Goal: Transaction & Acquisition: Purchase product/service

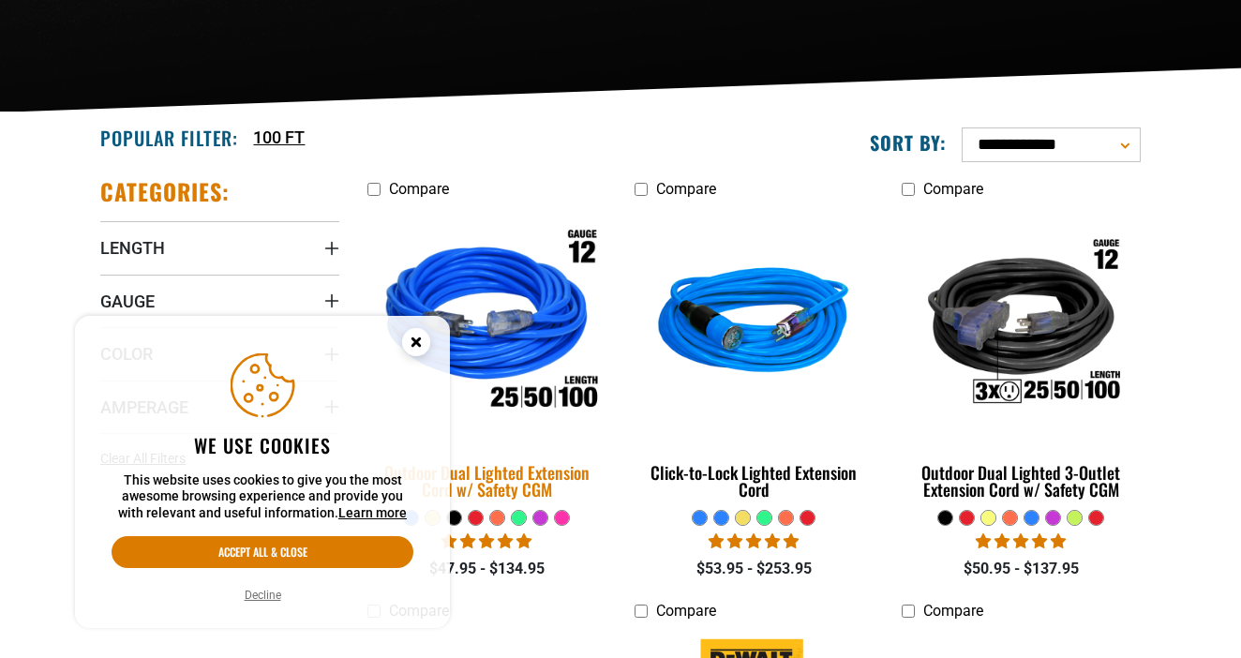
scroll to position [366, 0]
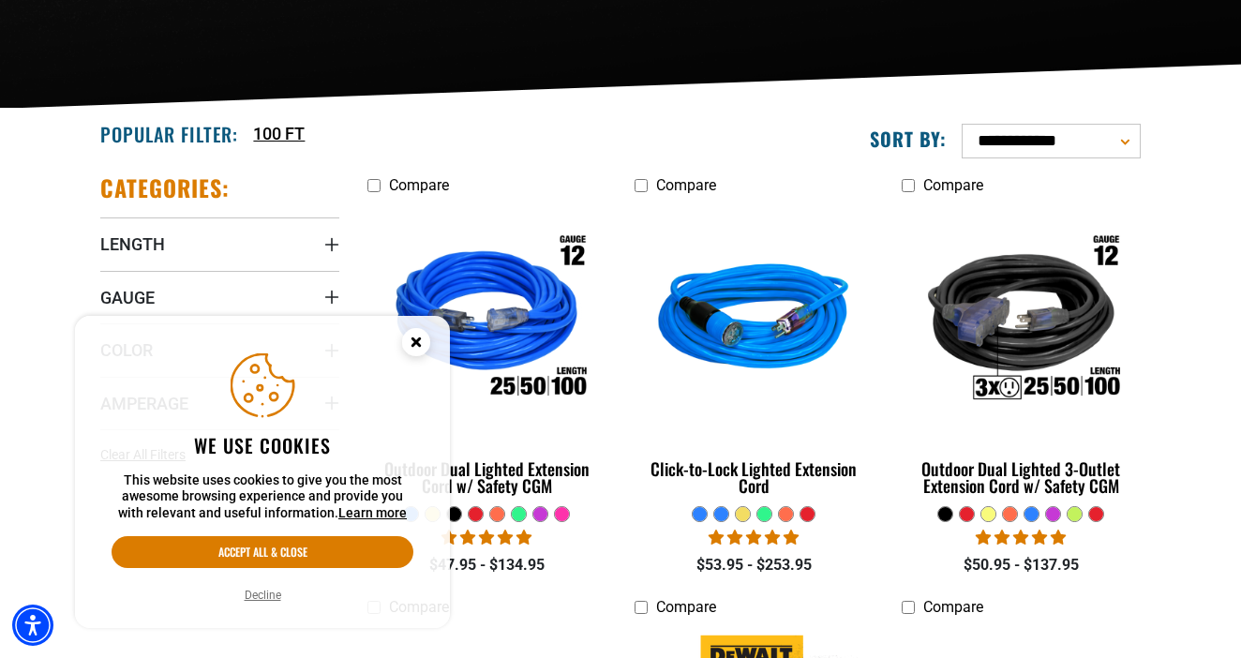
click at [417, 344] on icon "Close this option" at bounding box center [415, 341] width 7 height 7
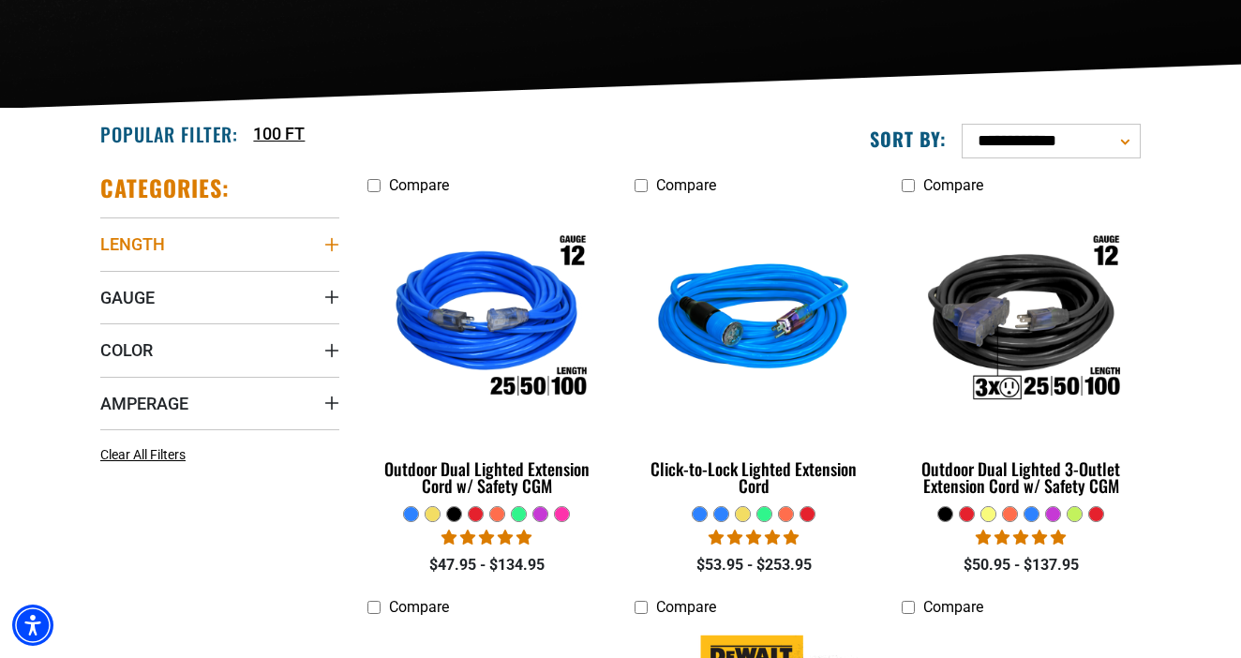
click at [151, 254] on span "Length" at bounding box center [132, 244] width 65 height 22
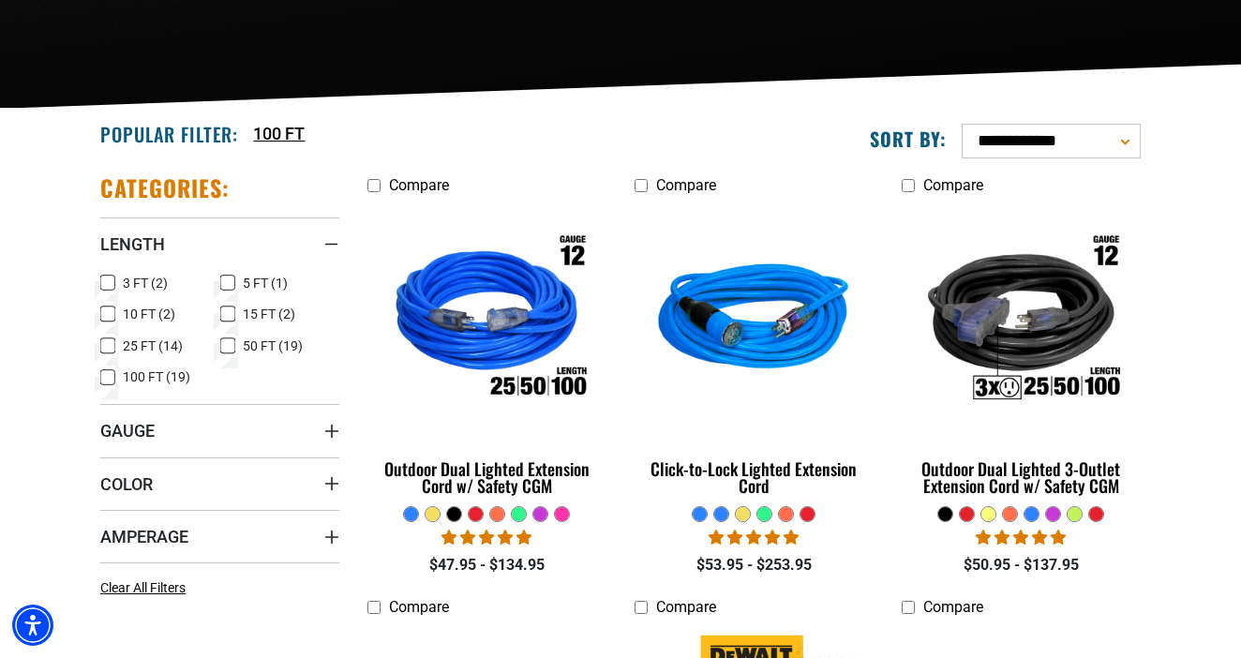
click at [107, 380] on icon at bounding box center [107, 378] width 15 height 24
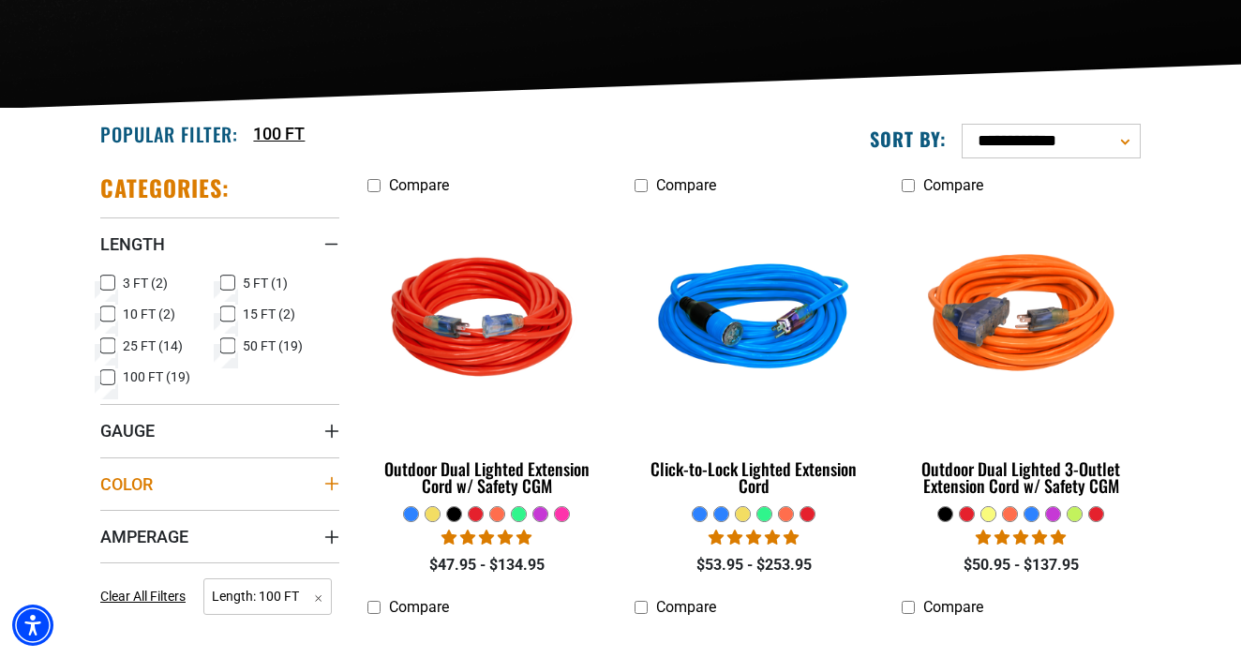
click at [172, 489] on summary "Color" at bounding box center [219, 483] width 239 height 52
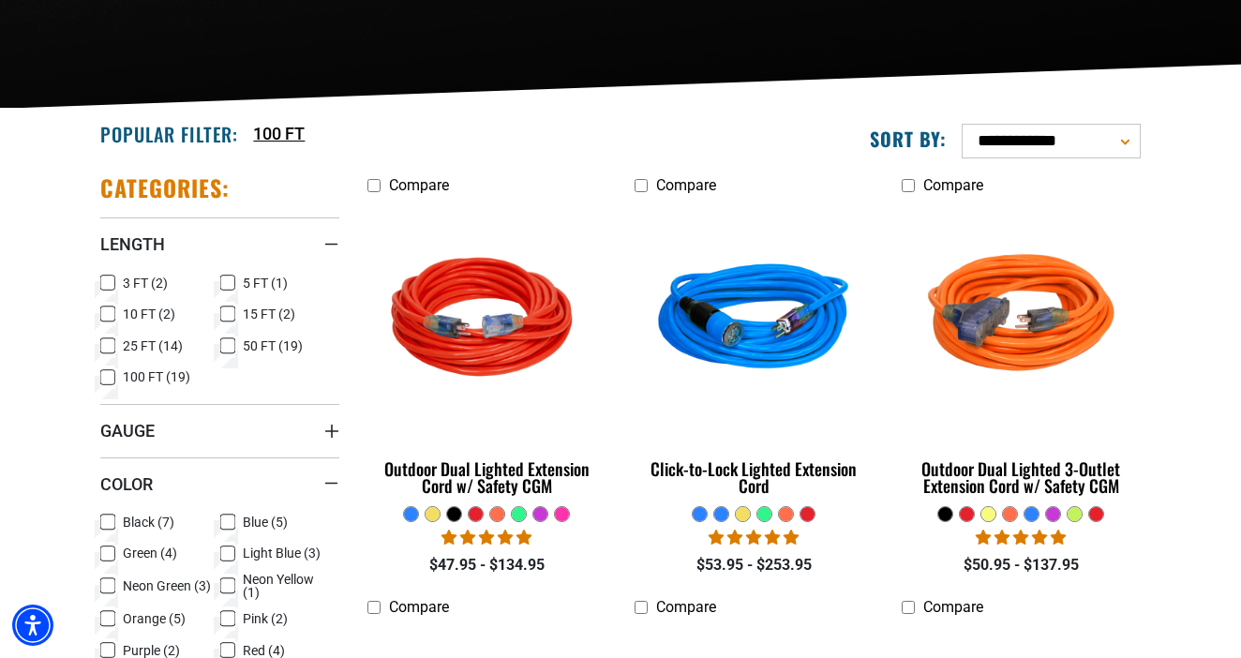
click at [116, 523] on label "Black (7) Black (7 products)" at bounding box center [160, 522] width 120 height 24
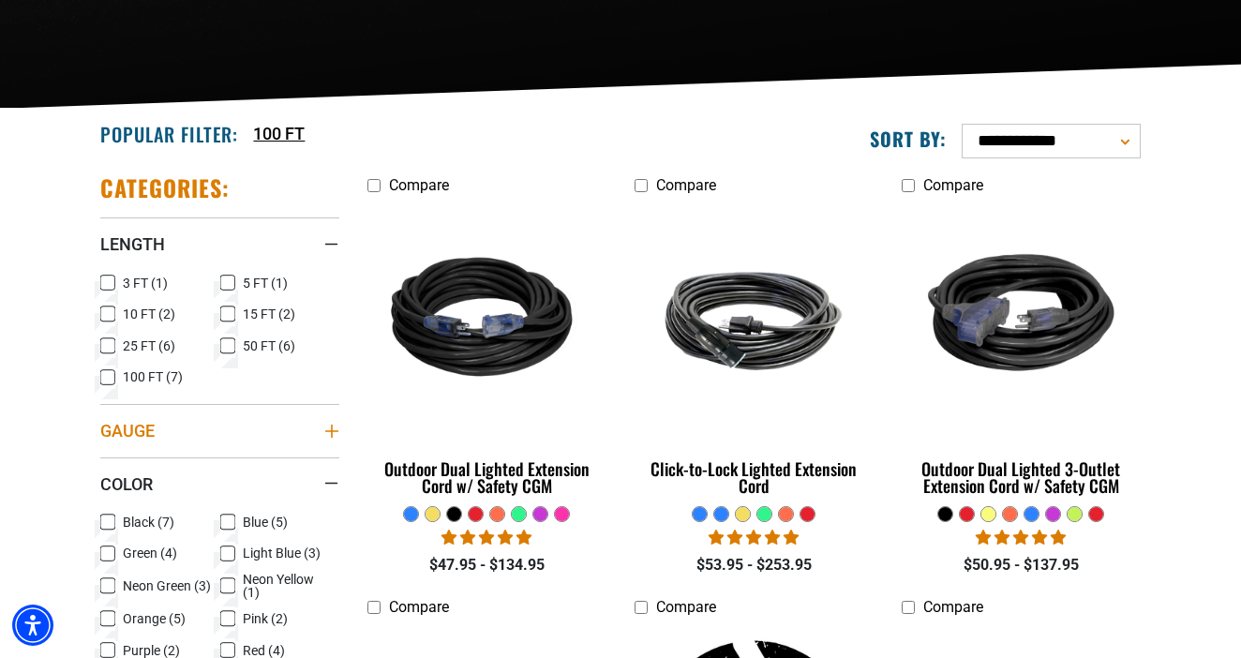
click at [203, 431] on summary "Gauge" at bounding box center [219, 430] width 239 height 52
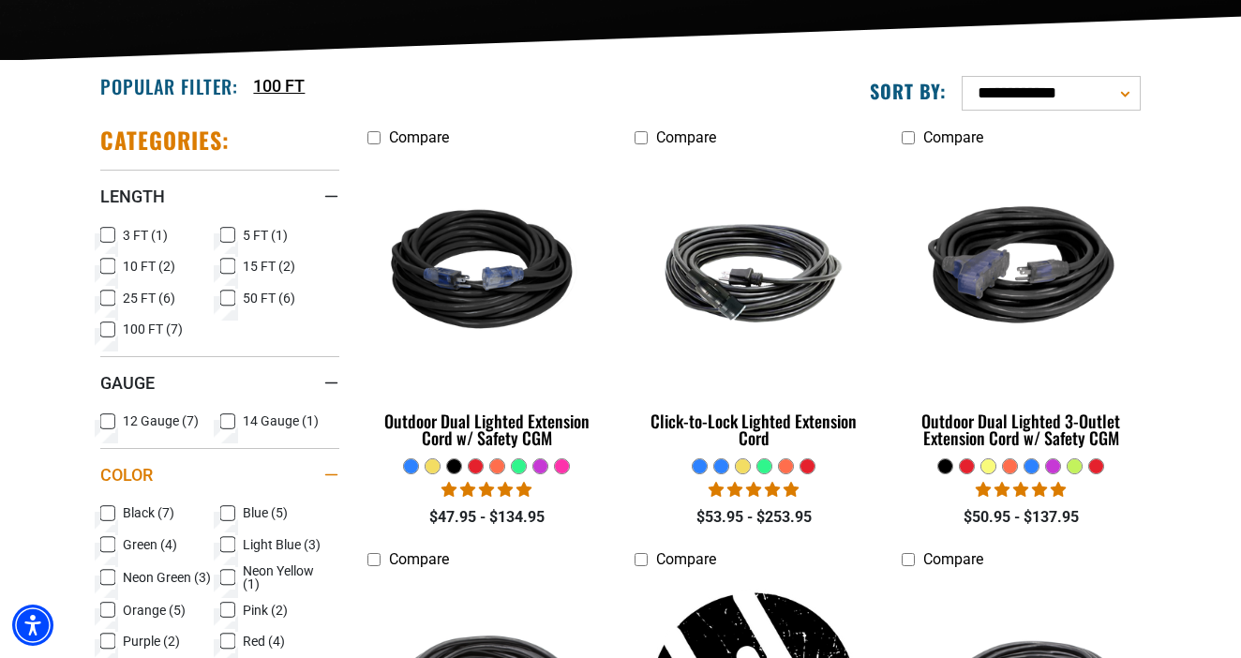
scroll to position [417, 0]
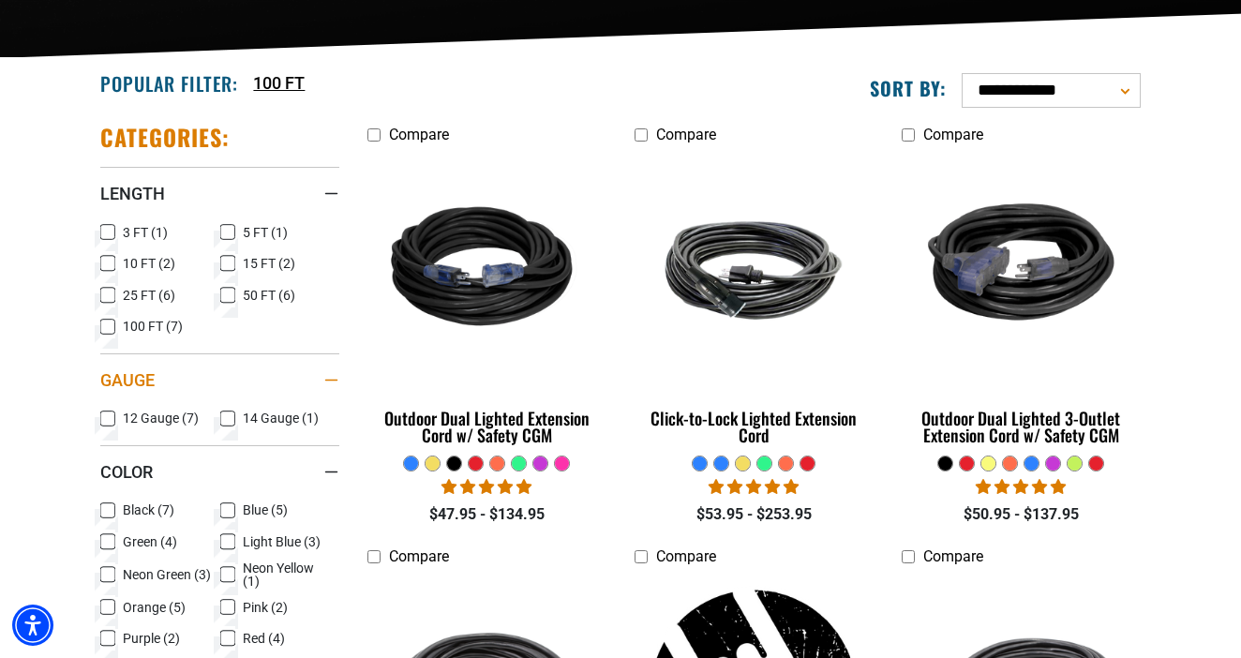
click at [318, 368] on summary "Gauge" at bounding box center [219, 379] width 239 height 52
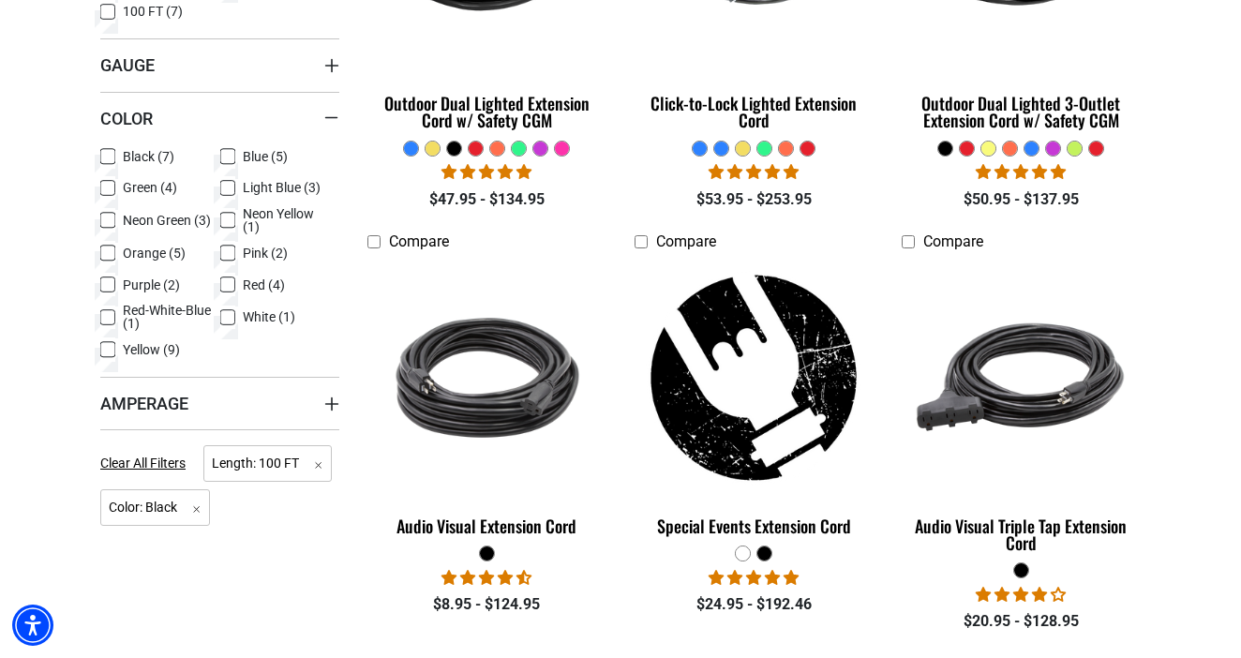
scroll to position [769, 0]
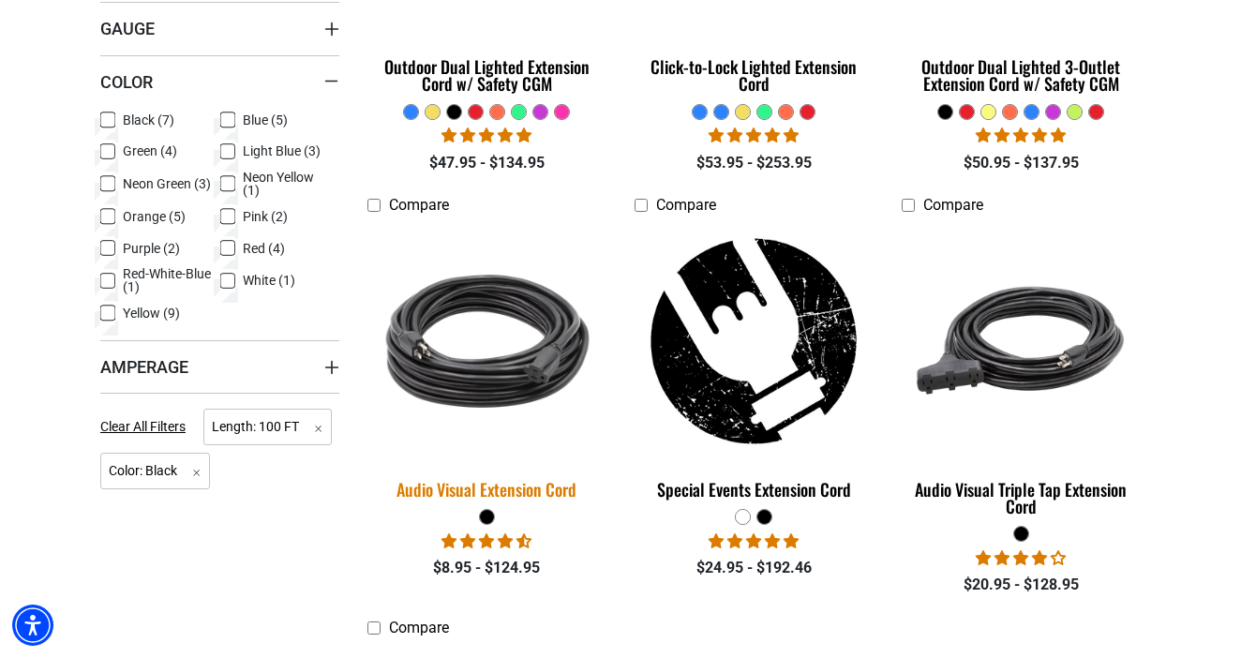
click at [515, 391] on img at bounding box center [487, 341] width 262 height 240
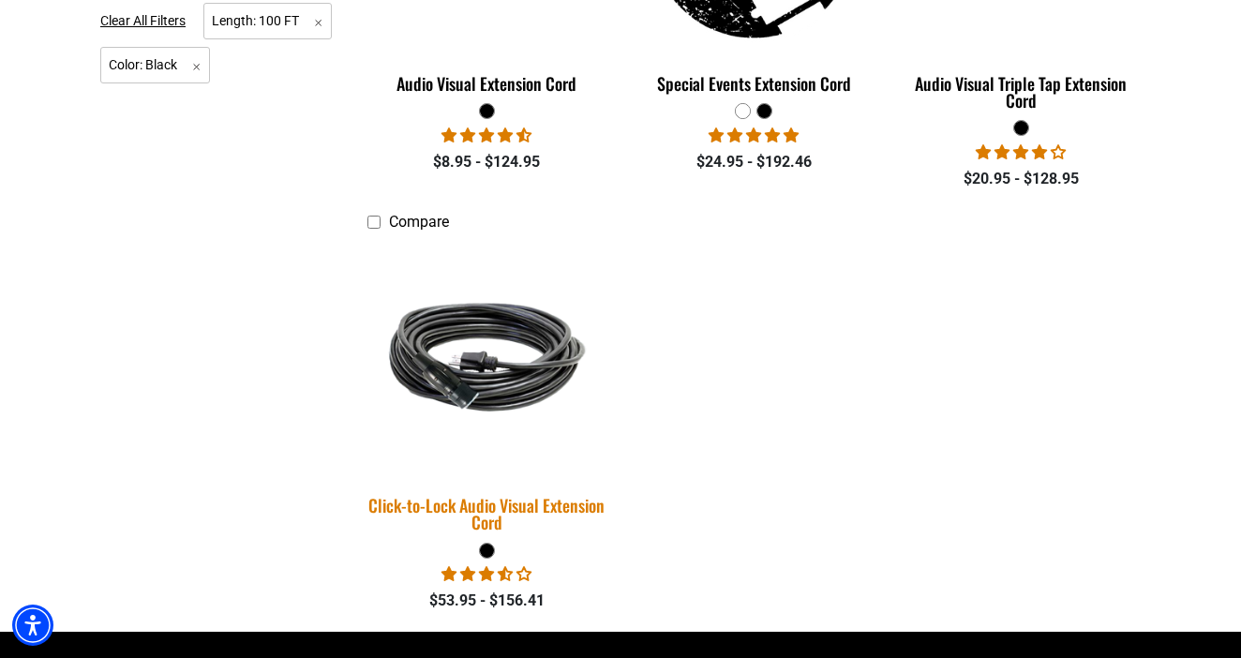
scroll to position [1183, 0]
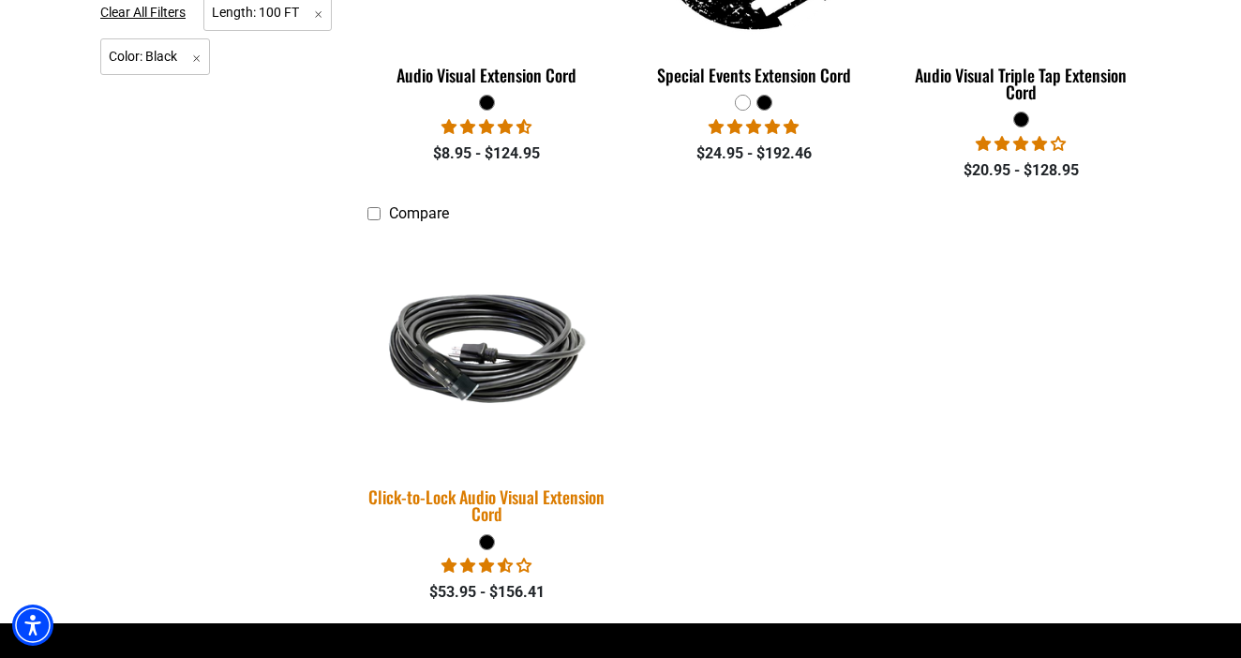
click at [554, 495] on div "Click-to-Lock Audio Visual Extension Cord" at bounding box center [486, 505] width 239 height 34
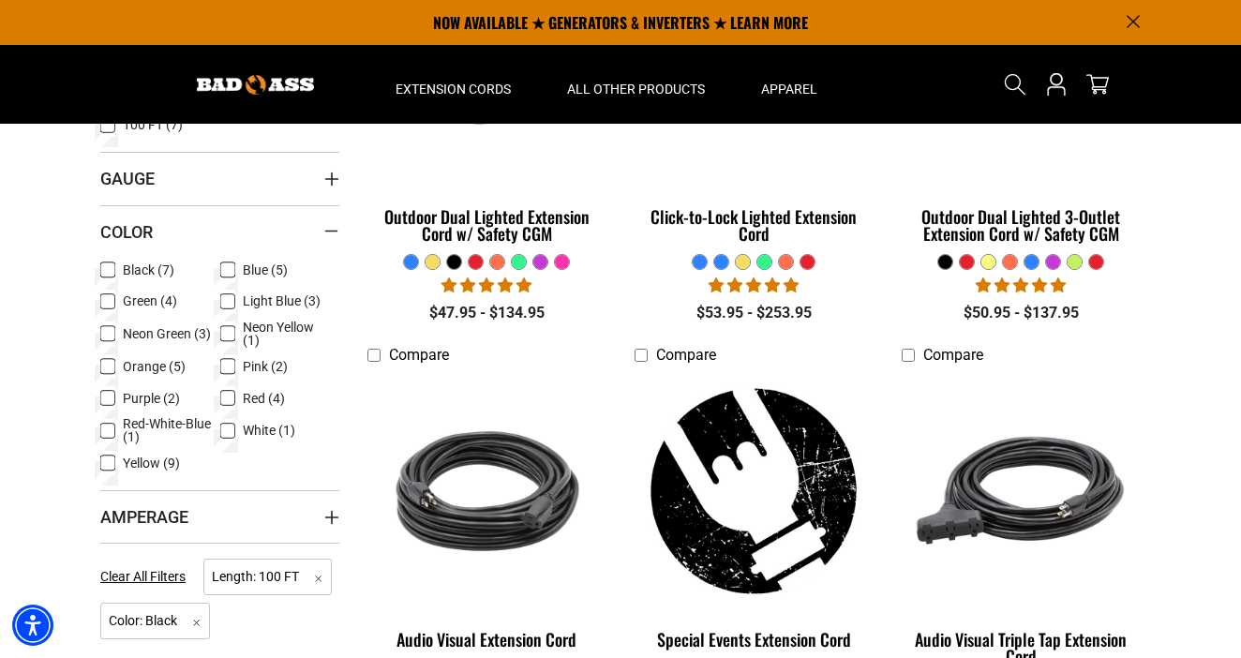
scroll to position [567, 0]
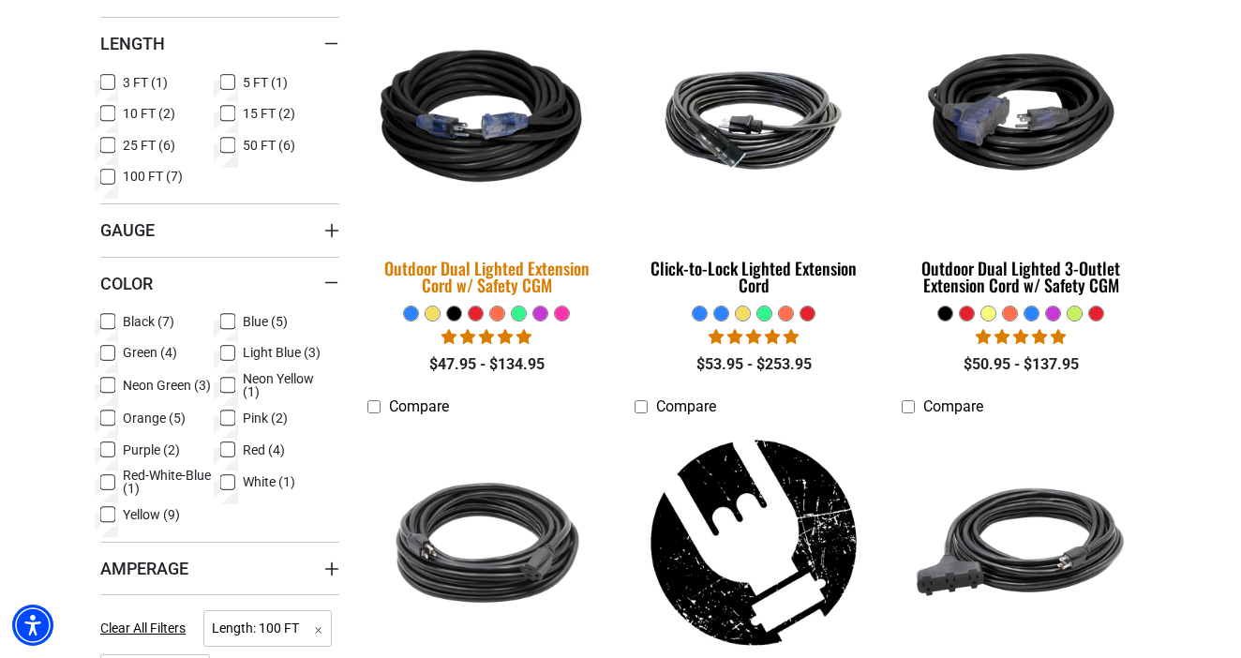
click at [527, 274] on div "Outdoor Dual Lighted Extension Cord w/ Safety CGM" at bounding box center [486, 277] width 239 height 34
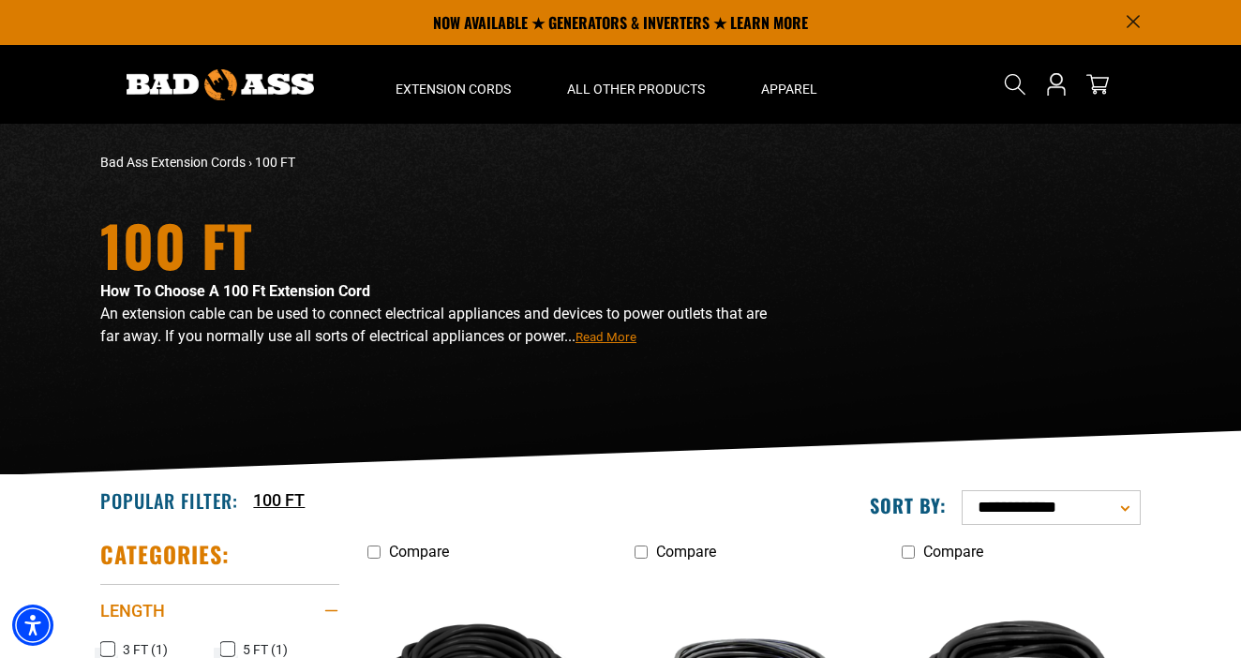
scroll to position [0, 0]
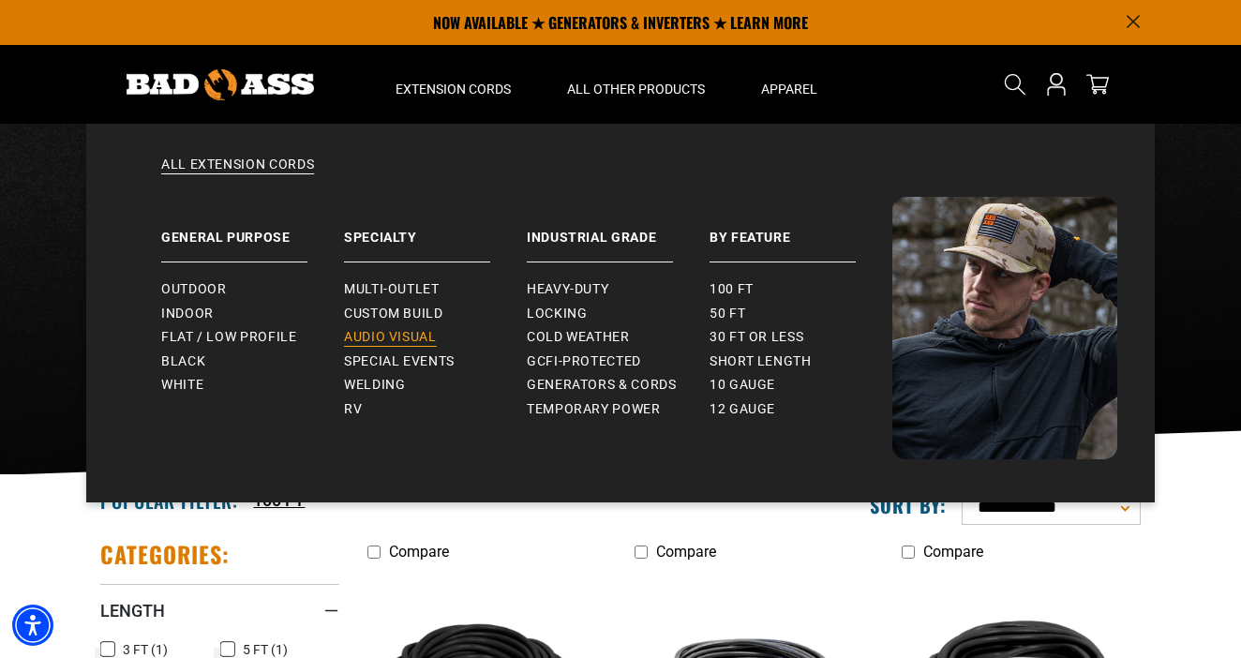
click at [439, 339] on link "Audio Visual" at bounding box center [435, 337] width 183 height 24
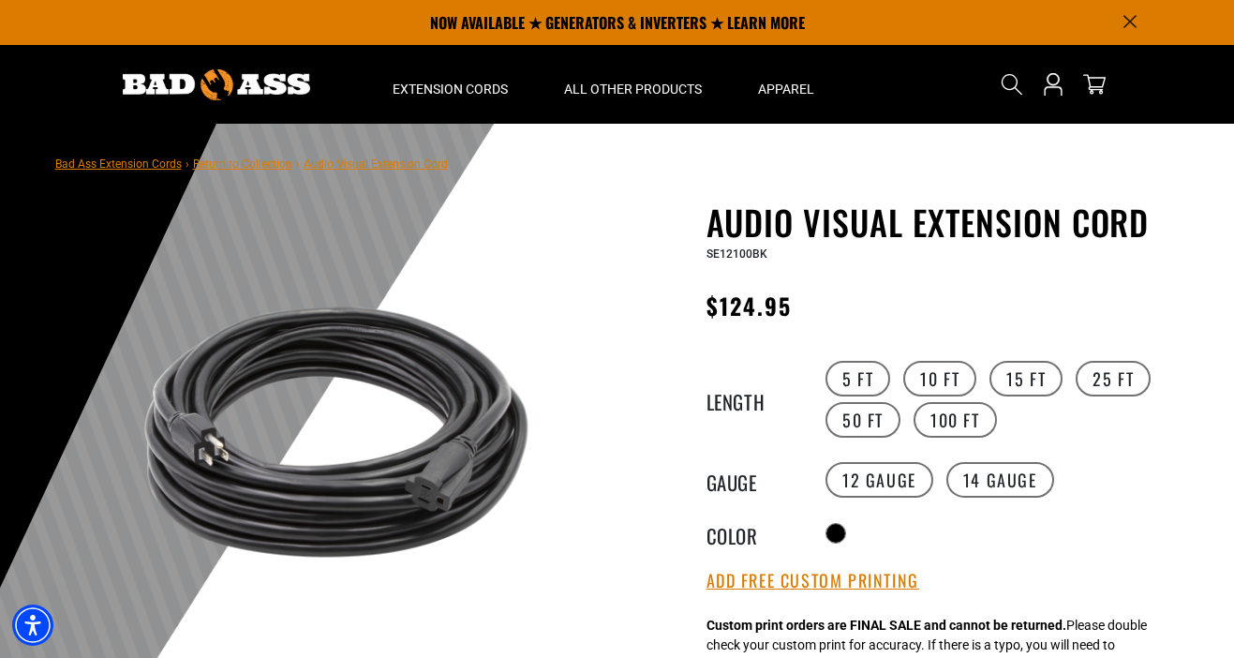
click at [248, 168] on link "Return to Collection" at bounding box center [242, 163] width 99 height 13
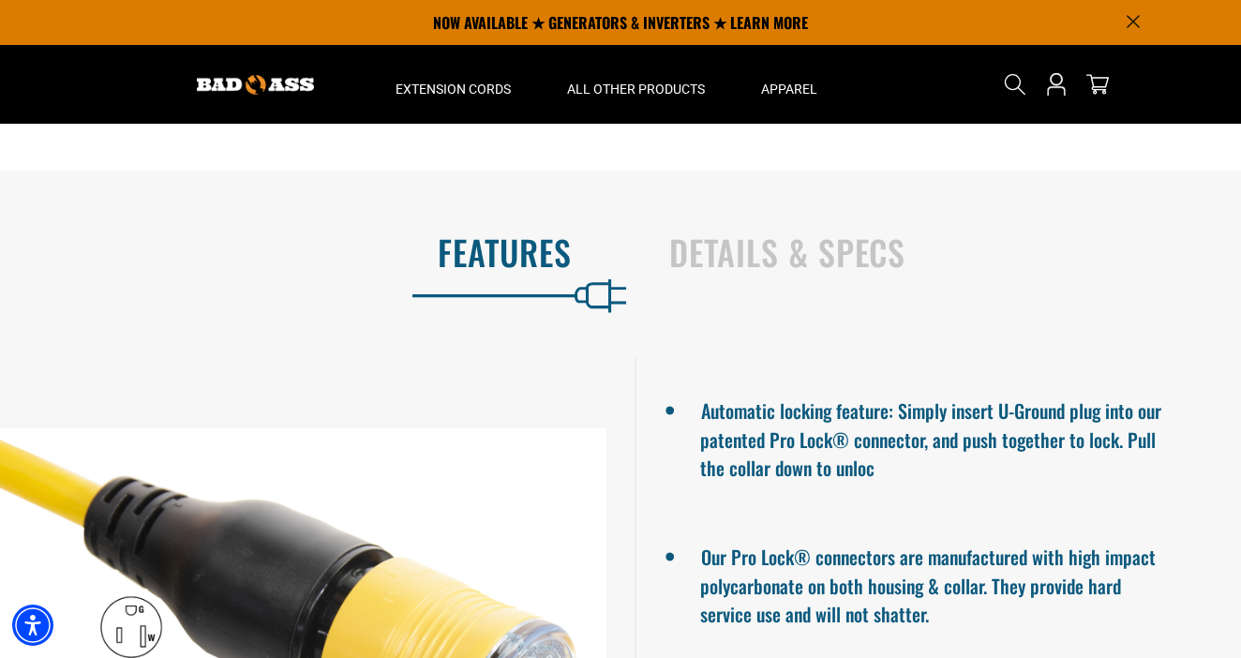
scroll to position [1220, 0]
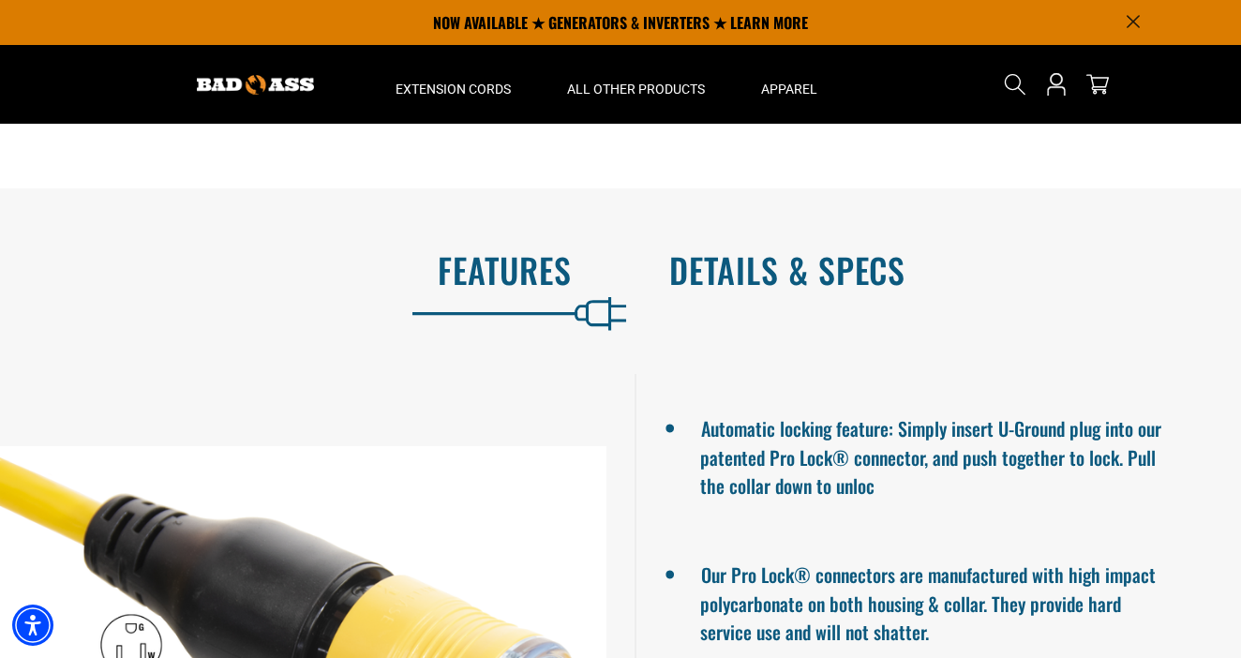
click at [732, 277] on h2 "Details & Specs" at bounding box center [935, 269] width 532 height 39
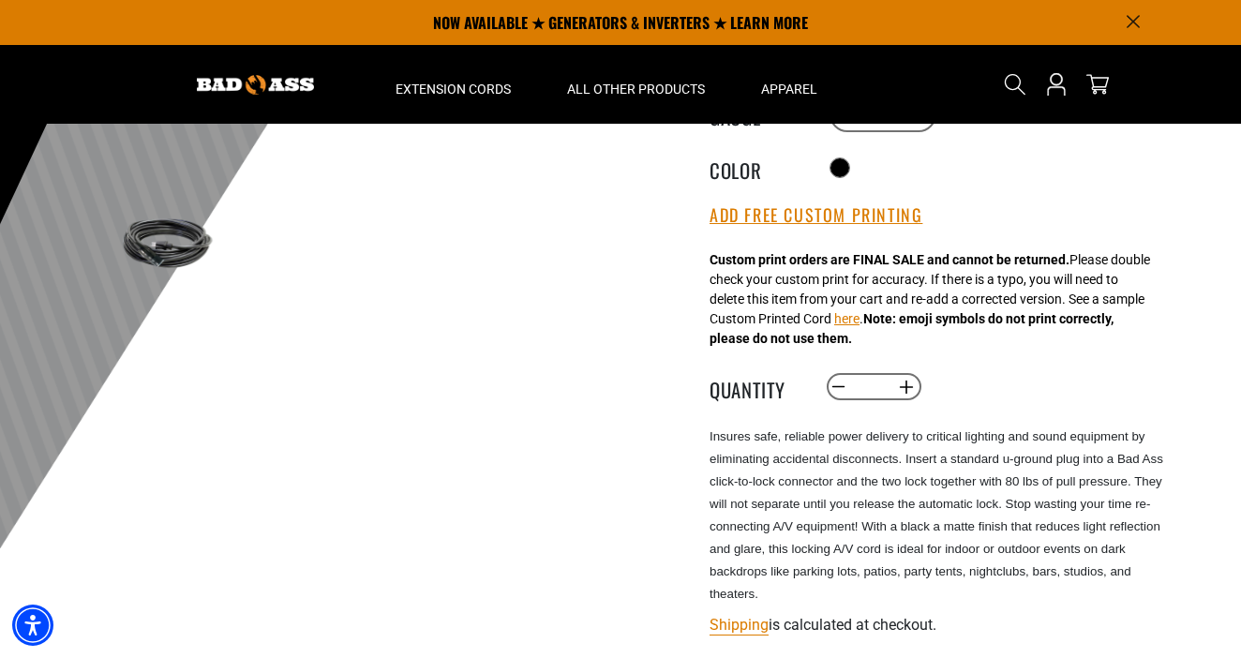
scroll to position [345, 0]
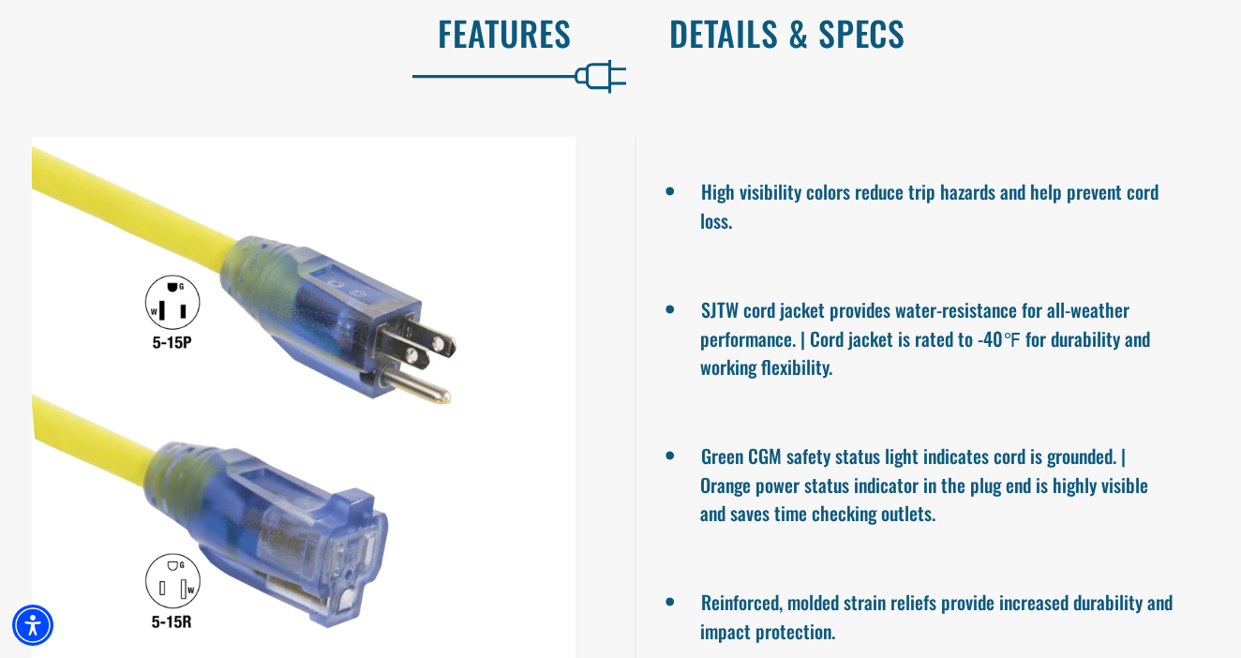
scroll to position [1344, 0]
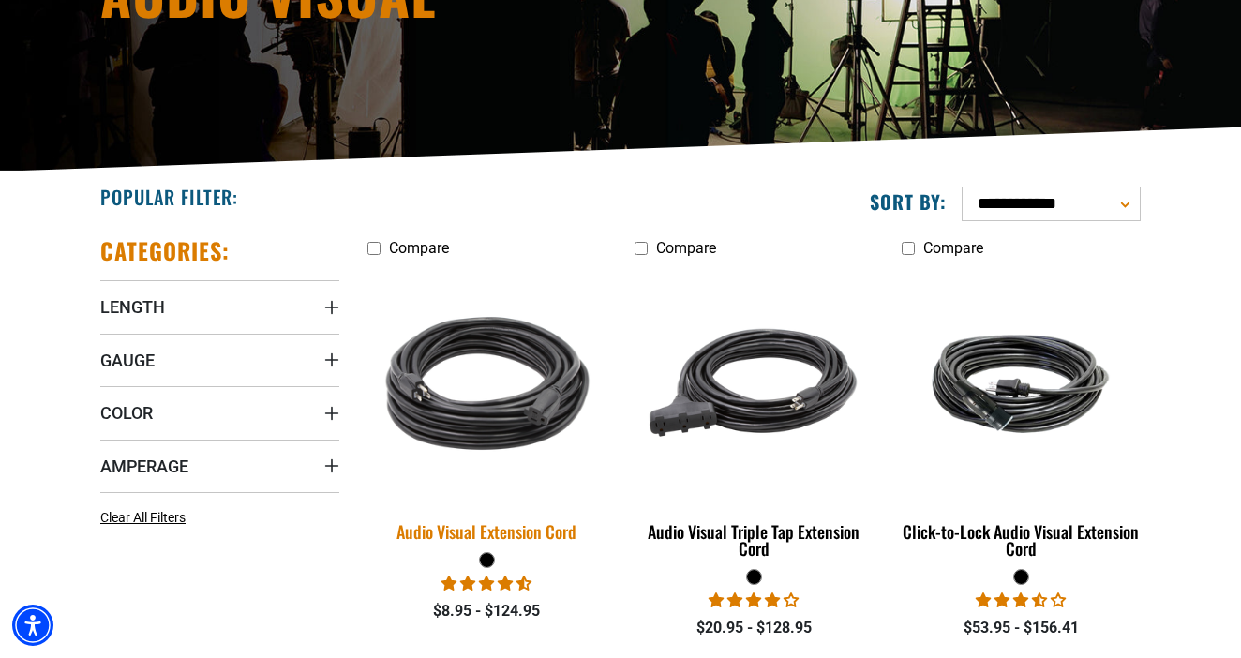
scroll to position [323, 0]
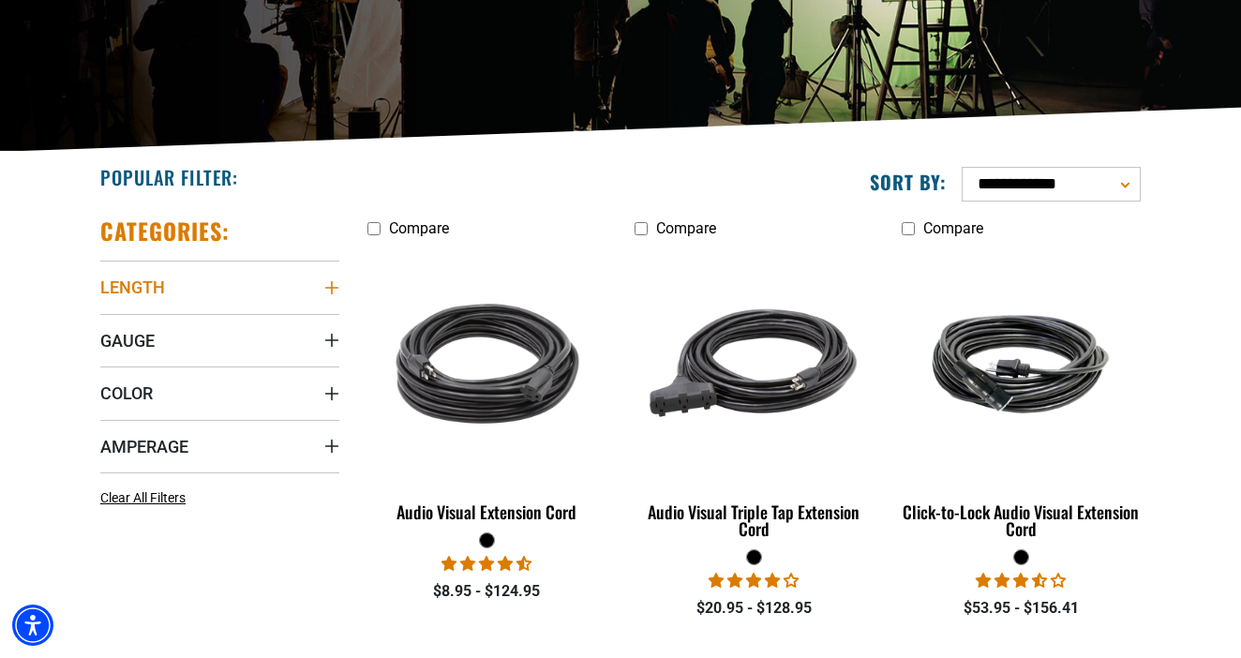
click at [146, 300] on summary "Length" at bounding box center [219, 287] width 239 height 52
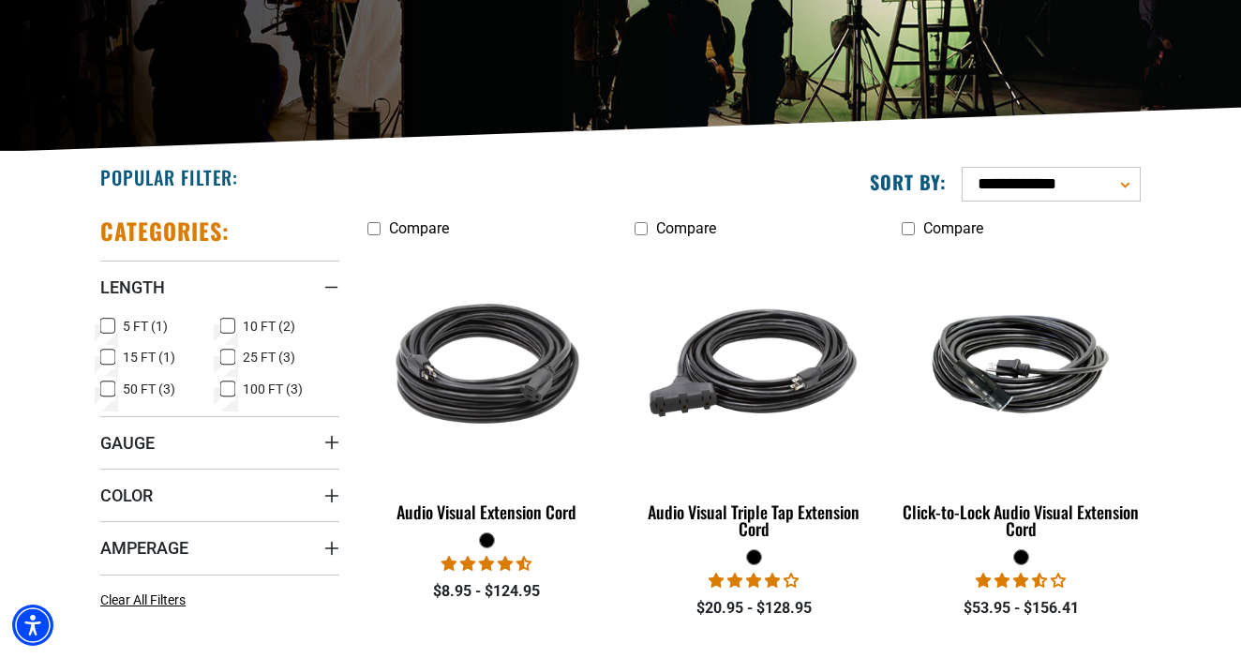
click at [231, 394] on icon at bounding box center [227, 389] width 15 height 24
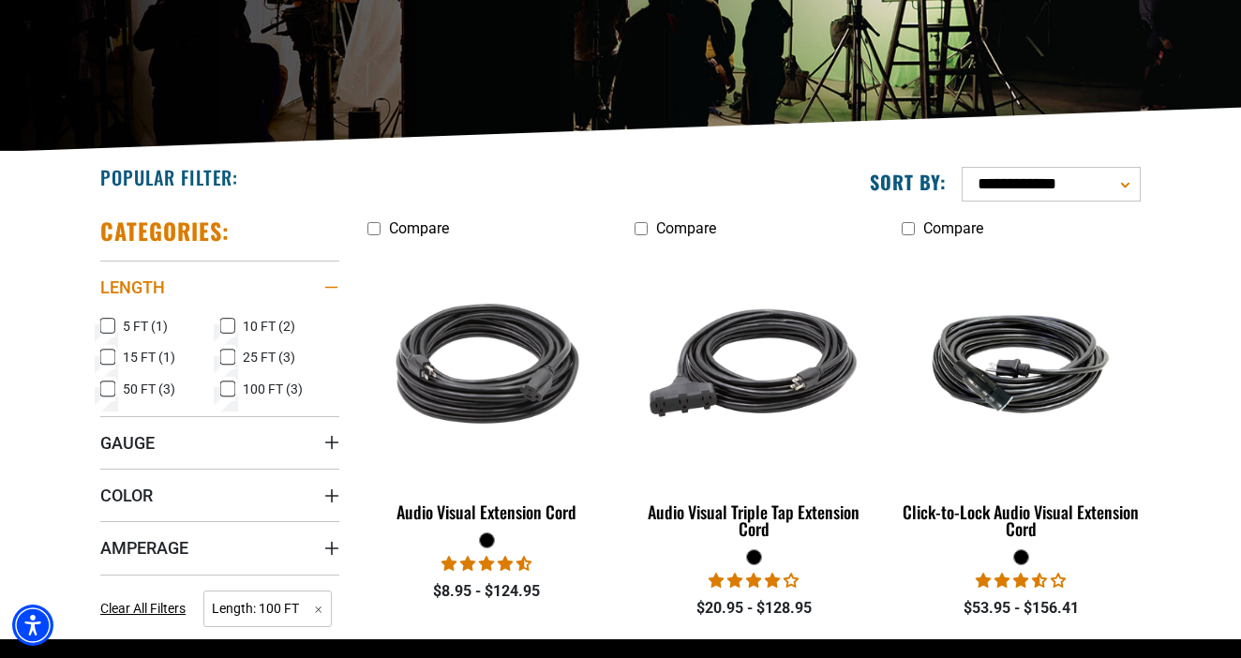
click at [153, 279] on span "Length" at bounding box center [132, 287] width 65 height 22
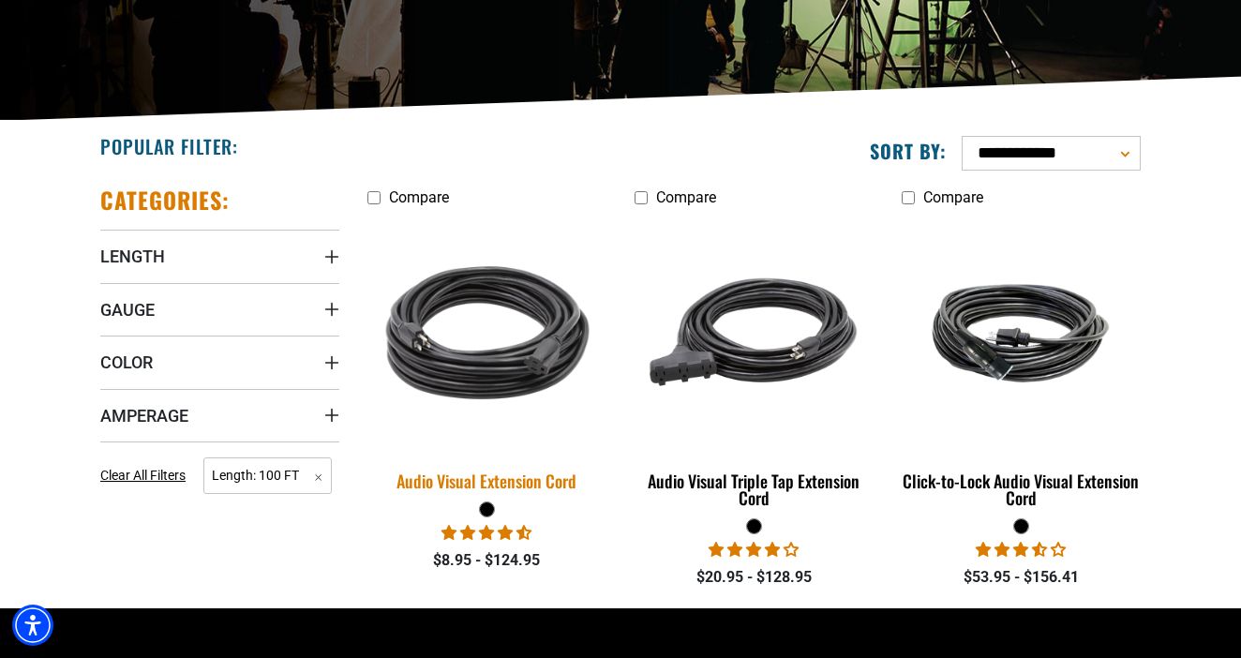
scroll to position [361, 0]
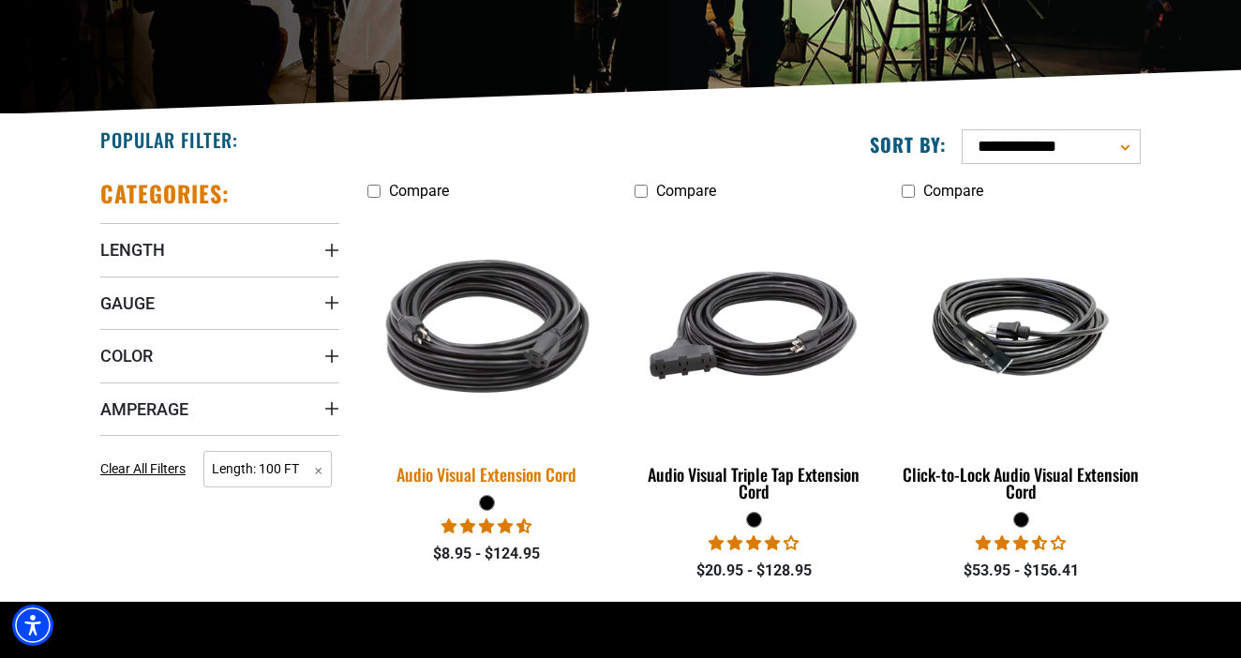
click at [547, 470] on div "Audio Visual Extension Cord" at bounding box center [486, 474] width 239 height 17
